Goal: Task Accomplishment & Management: Manage account settings

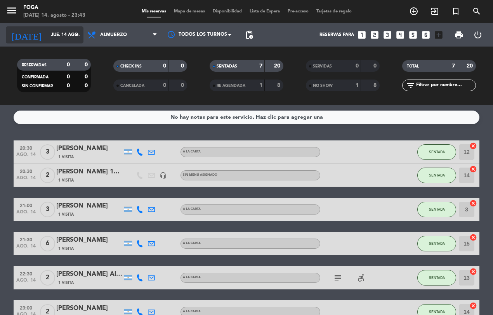
click at [76, 35] on icon "arrow_drop_down" at bounding box center [76, 34] width 9 height 9
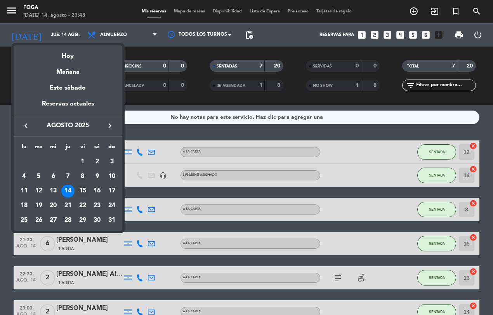
click at [82, 189] on div "15" at bounding box center [82, 191] width 13 height 13
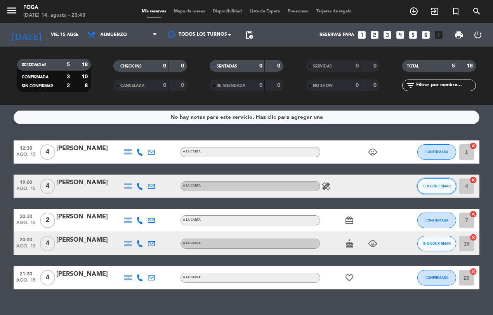
click at [427, 181] on button "SIN CONFIRMAR" at bounding box center [436, 187] width 39 height 16
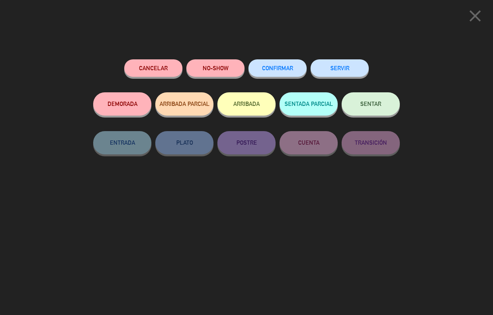
click at [276, 65] on button "CONFIRMAR" at bounding box center [278, 67] width 58 height 17
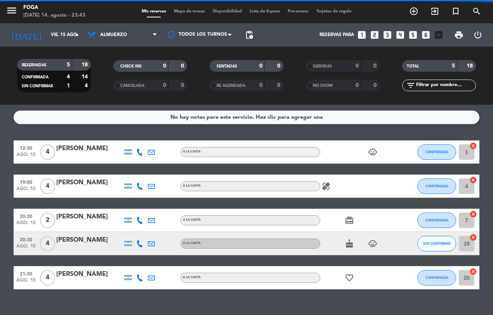
click at [326, 184] on icon "healing" at bounding box center [326, 186] width 9 height 9
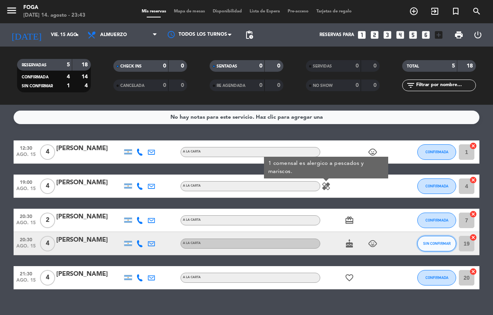
click at [436, 243] on span "SIN CONFIRMAR" at bounding box center [437, 244] width 28 height 4
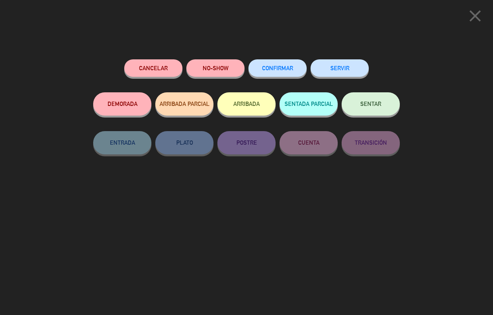
click at [266, 65] on span "CONFIRMAR" at bounding box center [277, 68] width 31 height 7
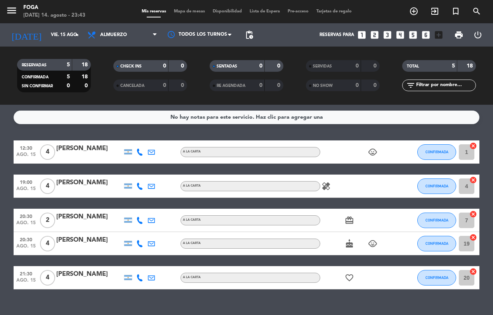
click at [347, 243] on icon "cake" at bounding box center [349, 243] width 9 height 9
click at [370, 243] on icon "child_care" at bounding box center [372, 243] width 9 height 9
click at [346, 219] on icon "card_giftcard" at bounding box center [349, 220] width 9 height 9
click at [370, 152] on icon "child_care" at bounding box center [372, 152] width 9 height 9
click at [349, 276] on icon "favorite_border" at bounding box center [349, 277] width 9 height 9
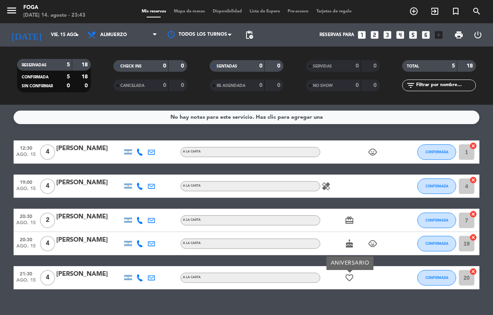
click at [347, 278] on icon "favorite_border" at bounding box center [349, 277] width 9 height 9
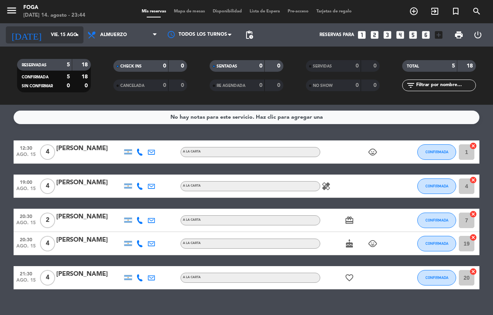
click at [72, 34] on icon "arrow_drop_down" at bounding box center [76, 34] width 9 height 9
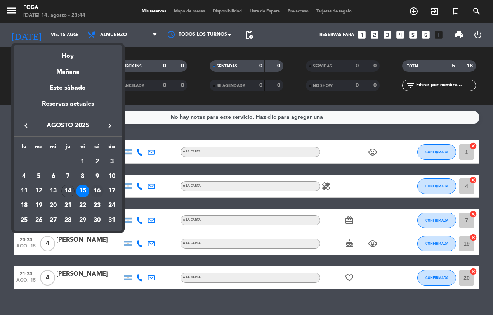
click at [97, 193] on div "16" at bounding box center [96, 191] width 13 height 13
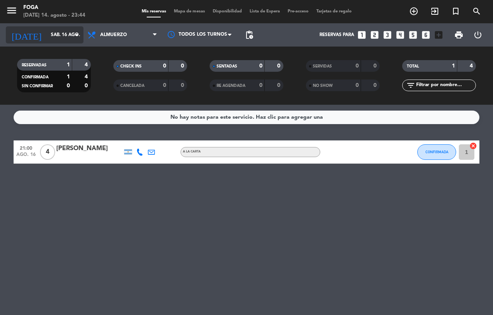
click at [76, 35] on icon "arrow_drop_down" at bounding box center [76, 34] width 9 height 9
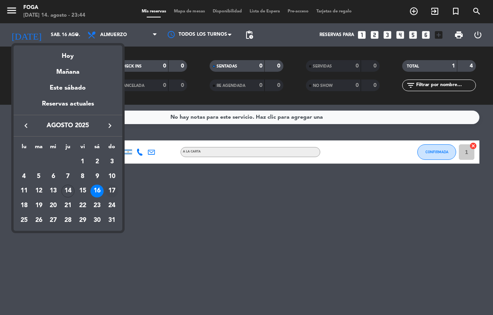
click at [115, 190] on div "17" at bounding box center [111, 191] width 13 height 13
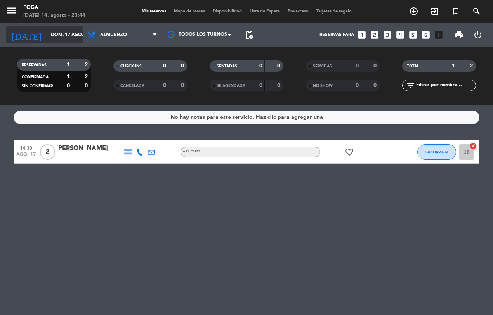
click at [66, 35] on input "dom. 17 ago." at bounding box center [77, 34] width 61 height 13
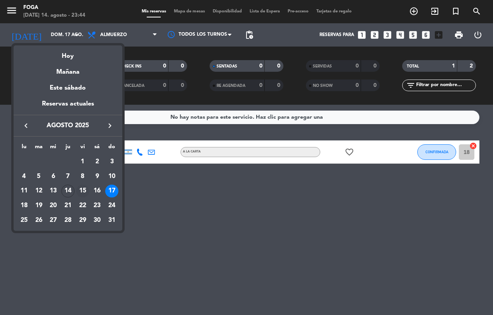
click at [83, 189] on div "15" at bounding box center [82, 191] width 13 height 13
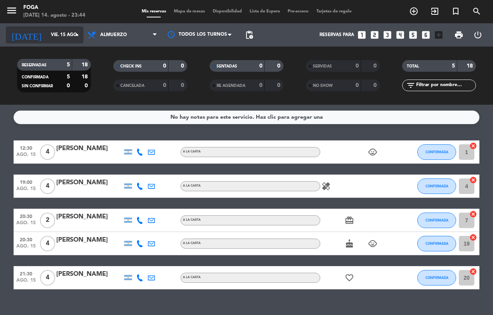
click at [78, 36] on icon "arrow_drop_down" at bounding box center [76, 34] width 9 height 9
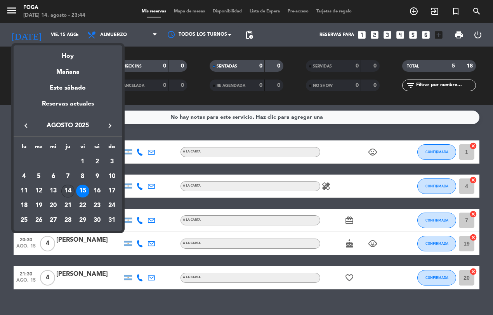
click at [71, 188] on div "14" at bounding box center [67, 191] width 13 height 13
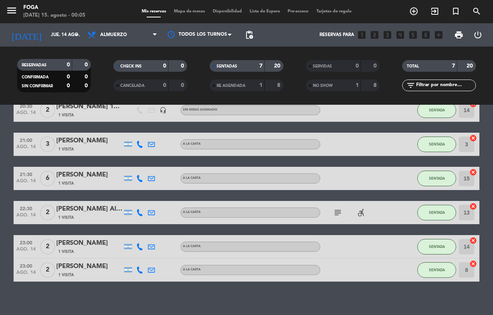
scroll to position [70, 0]
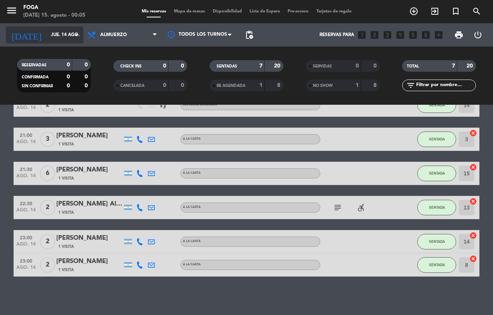
click at [76, 35] on icon "arrow_drop_down" at bounding box center [76, 34] width 9 height 9
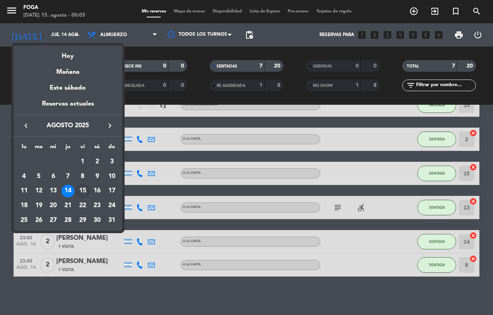
click at [82, 190] on div "15" at bounding box center [82, 191] width 13 height 13
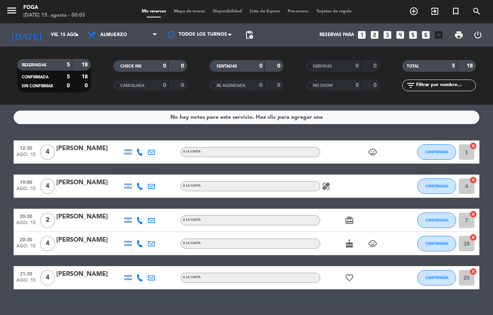
scroll to position [2, 0]
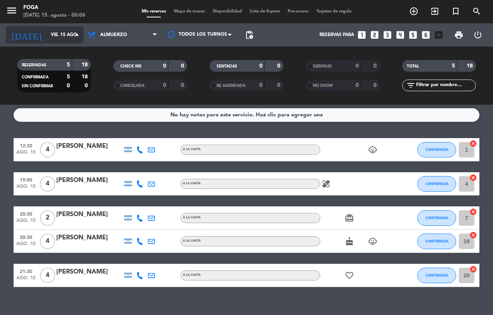
click at [75, 35] on icon "arrow_drop_down" at bounding box center [76, 34] width 9 height 9
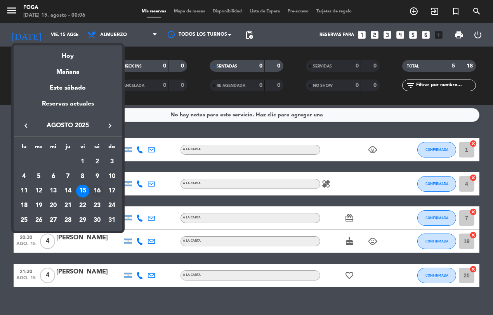
click at [100, 193] on div "16" at bounding box center [96, 191] width 13 height 13
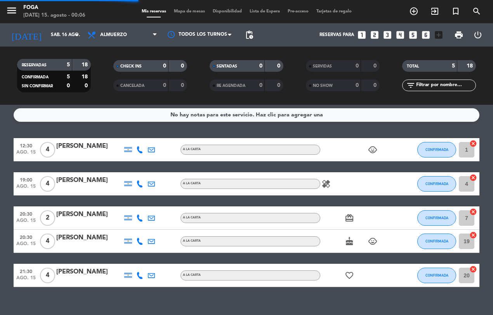
scroll to position [0, 0]
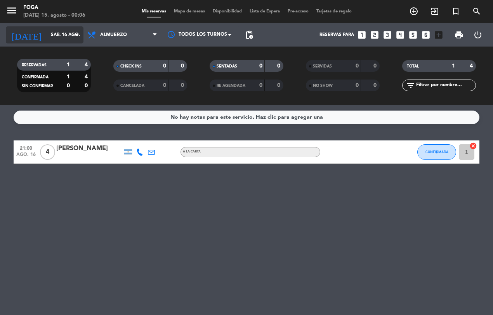
click at [82, 37] on input "sáb. 16 ago." at bounding box center [77, 34] width 61 height 13
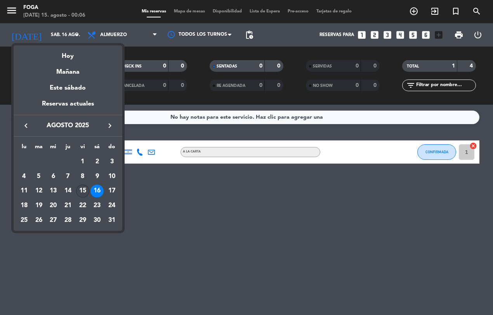
click at [83, 190] on div "15" at bounding box center [82, 191] width 13 height 13
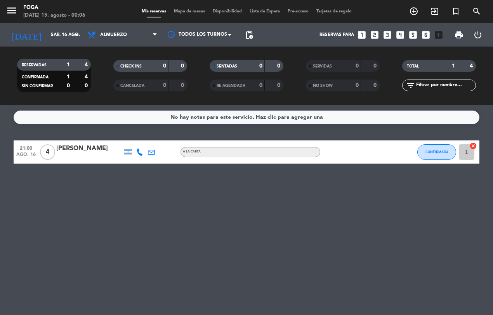
type input "vie. 15 ago."
